Goal: Use online tool/utility: Utilize a website feature to perform a specific function

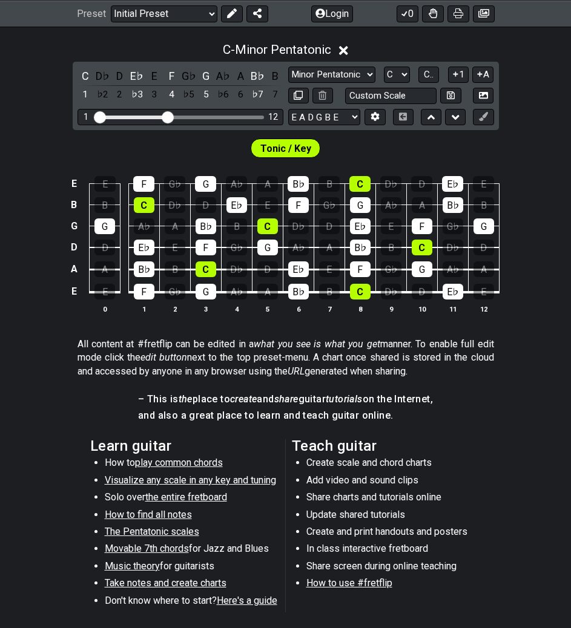
scroll to position [242, 0]
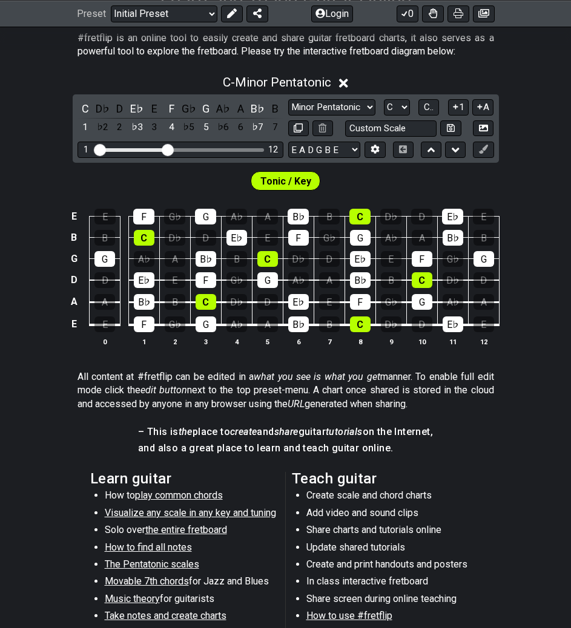
click at [295, 177] on span "Tonic / Key" at bounding box center [285, 181] width 51 height 18
click at [288, 180] on span "Tonic / Key" at bounding box center [285, 181] width 51 height 18
click at [316, 103] on select "Minor Pentatonic Click to edit Minor Pentatonic Major Pentatonic Minor Blues Ma…" at bounding box center [331, 107] width 87 height 16
click at [288, 99] on select "Minor Pentatonic Click to edit Minor Pentatonic Major Pentatonic Minor Blues Ma…" at bounding box center [331, 107] width 87 height 16
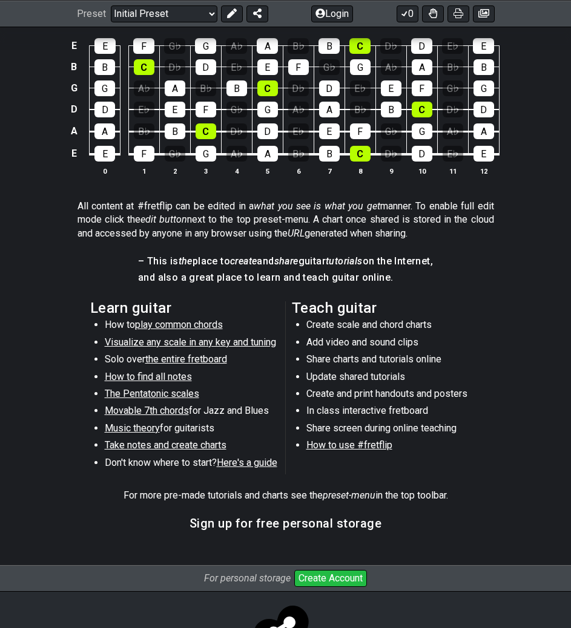
scroll to position [289, 0]
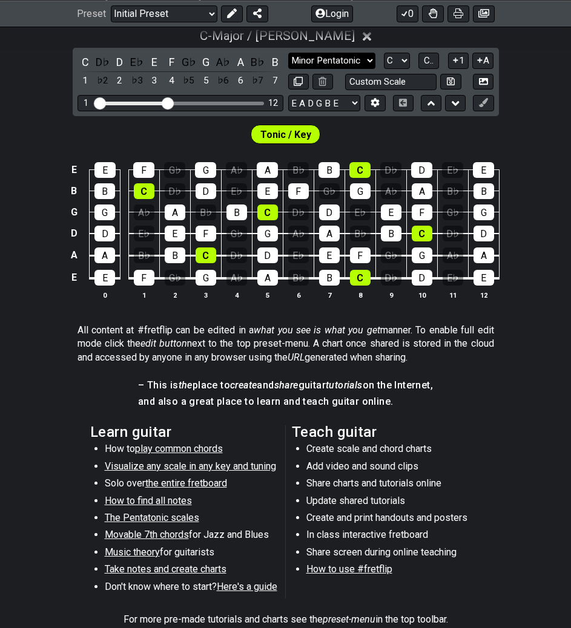
click at [312, 59] on select "Minor Pentatonic Click to edit Minor Pentatonic Major Pentatonic Minor Blues Ma…" at bounding box center [331, 61] width 87 height 16
click at [288, 53] on select "Minor Pentatonic Click to edit Minor Pentatonic Major Pentatonic Minor Blues Ma…" at bounding box center [331, 61] width 87 height 16
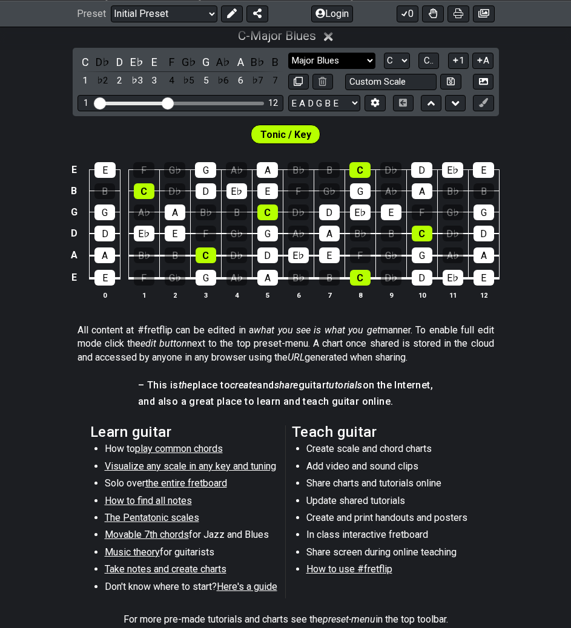
click at [321, 62] on select "Minor Pentatonic Click to edit Minor Pentatonic Major Pentatonic Minor Blues Ma…" at bounding box center [331, 61] width 87 height 16
click at [288, 53] on select "Minor Pentatonic Click to edit Minor Pentatonic Major Pentatonic Minor Blues Ma…" at bounding box center [331, 61] width 87 height 16
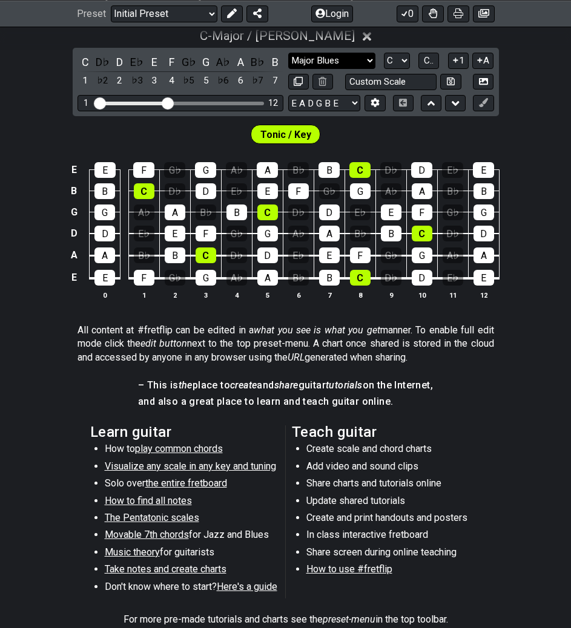
click at [320, 57] on select "Minor Pentatonic Click to edit Minor Pentatonic Major Pentatonic Minor Blues Ma…" at bounding box center [331, 61] width 87 height 16
click at [288, 53] on select "Minor Pentatonic Click to edit Minor Pentatonic Major Pentatonic Minor Blues Ma…" at bounding box center [331, 61] width 87 height 16
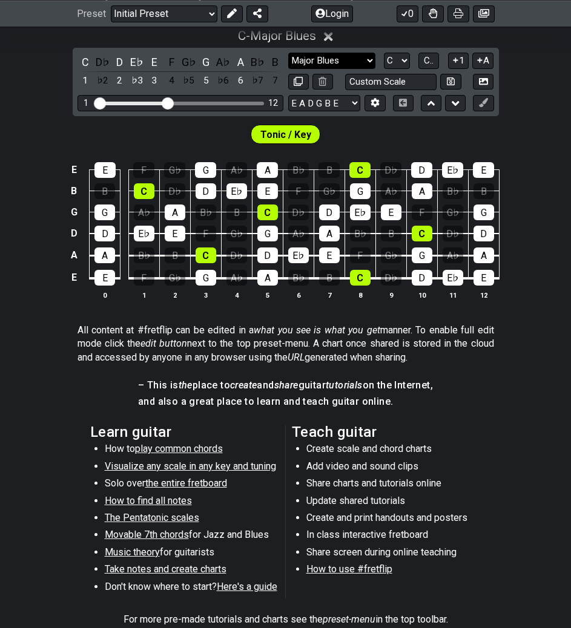
click at [347, 57] on select "Minor Pentatonic Click to edit Minor Pentatonic Major Pentatonic Minor Blues Ma…" at bounding box center [331, 61] width 87 height 16
click at [288, 53] on select "Minor Pentatonic Click to edit Minor Pentatonic Major Pentatonic Minor Blues Ma…" at bounding box center [331, 61] width 87 height 16
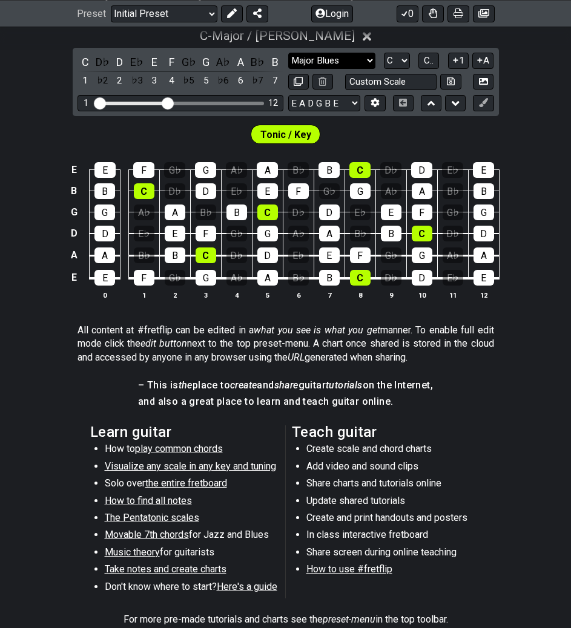
click at [330, 64] on select "Minor Pentatonic Click to edit Minor Pentatonic Major Pentatonic Minor Blues Ma…" at bounding box center [331, 61] width 87 height 16
click at [288, 53] on select "Minor Pentatonic Click to edit Minor Pentatonic Major Pentatonic Minor Blues Ma…" at bounding box center [331, 61] width 87 height 16
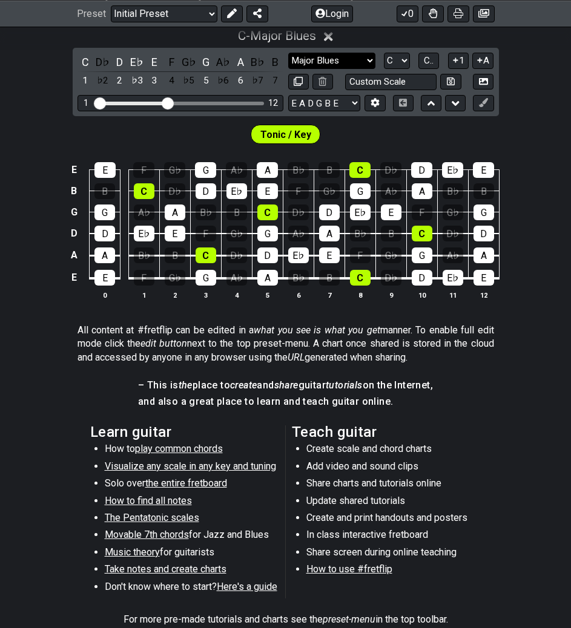
click at [324, 55] on select "Minor Pentatonic Click to edit Minor Pentatonic Major Pentatonic Minor Blues Ma…" at bounding box center [331, 61] width 87 height 16
click at [288, 53] on select "Minor Pentatonic Click to edit Minor Pentatonic Major Pentatonic Minor Blues Ma…" at bounding box center [331, 61] width 87 height 16
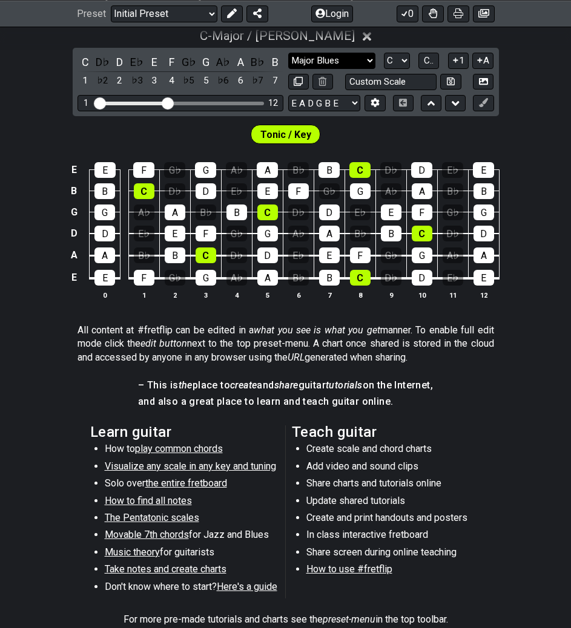
click at [347, 64] on select "Minor Pentatonic Click to edit Minor Pentatonic Major Pentatonic Minor Blues Ma…" at bounding box center [331, 61] width 87 height 16
click at [288, 53] on select "Minor Pentatonic Click to edit Minor Pentatonic Major Pentatonic Minor Blues Ma…" at bounding box center [331, 61] width 87 height 16
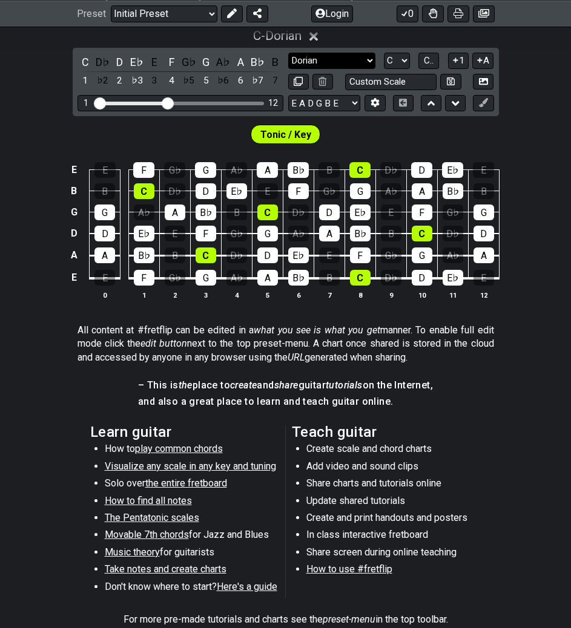
click at [363, 58] on select "Minor Pentatonic Click to edit Minor Pentatonic Major Pentatonic Minor Blues Ma…" at bounding box center [331, 61] width 87 height 16
click at [288, 53] on select "Minor Pentatonic Click to edit Minor Pentatonic Major Pentatonic Minor Blues Ma…" at bounding box center [331, 61] width 87 height 16
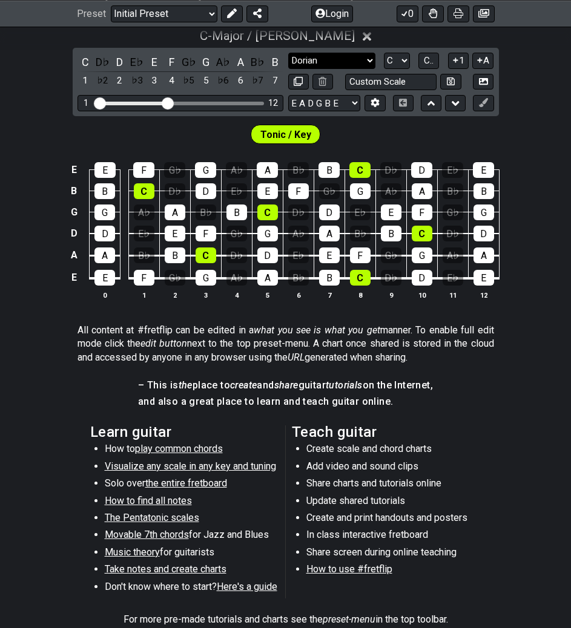
click at [318, 55] on select "Minor Pentatonic Click to edit Minor Pentatonic Major Pentatonic Minor Blues Ma…" at bounding box center [331, 61] width 87 height 16
click at [288, 53] on select "Minor Pentatonic Click to edit Minor Pentatonic Major Pentatonic Minor Blues Ma…" at bounding box center [331, 61] width 87 height 16
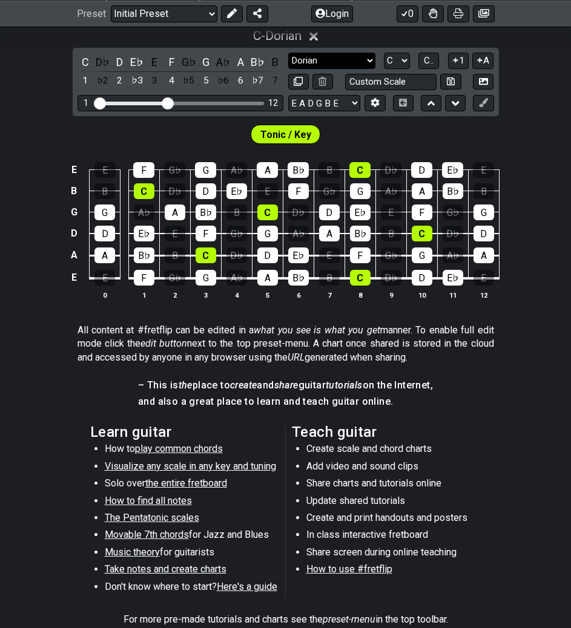
click at [341, 68] on select "Minor Pentatonic Click to edit Minor Pentatonic Major Pentatonic Minor Blues Ma…" at bounding box center [331, 61] width 87 height 16
click at [288, 53] on select "Minor Pentatonic Click to edit Minor Pentatonic Major Pentatonic Minor Blues Ma…" at bounding box center [331, 61] width 87 height 16
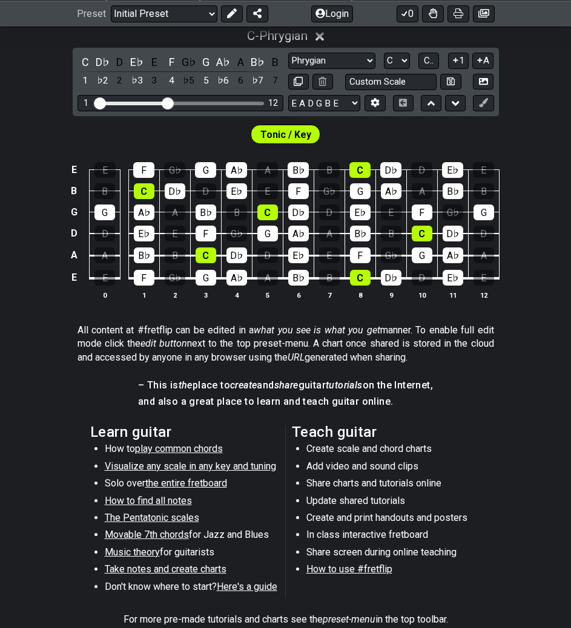
click at [327, 70] on div "Minor Pentatonic Click to edit Minor Pentatonic Major Pentatonic Minor Blues Ma…" at bounding box center [391, 72] width 206 height 38
click at [332, 58] on select "Minor Pentatonic Click to edit Minor Pentatonic Major Pentatonic Minor Blues Ma…" at bounding box center [331, 61] width 87 height 16
select select "Lydian"
click at [288, 53] on select "Minor Pentatonic Click to edit Minor Pentatonic Major Pentatonic Minor Blues Ma…" at bounding box center [331, 61] width 87 height 16
